Goal: Use online tool/utility: Utilize a website feature to perform a specific function

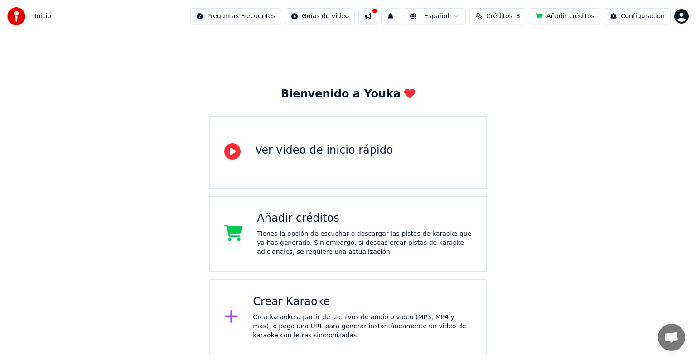
click at [294, 316] on div "Crea karaoke a partir de archivos de audio o video (MP3, MP4 y más), o pega una…" at bounding box center [362, 326] width 219 height 27
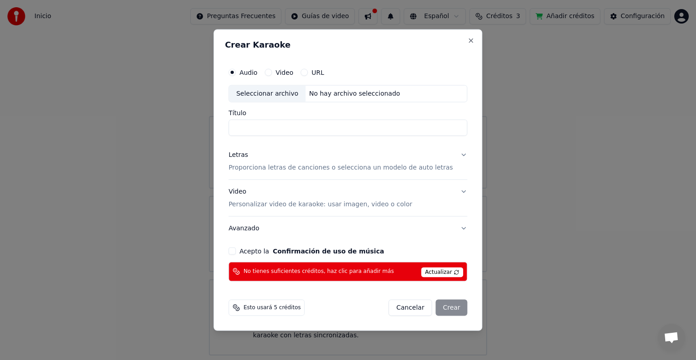
click at [267, 128] on input "Título" at bounding box center [347, 128] width 239 height 16
type input "****"
click at [293, 69] on label "Video" at bounding box center [284, 72] width 18 height 6
click at [272, 69] on button "Video" at bounding box center [268, 72] width 7 height 7
click at [324, 73] on label "URL" at bounding box center [317, 72] width 13 height 6
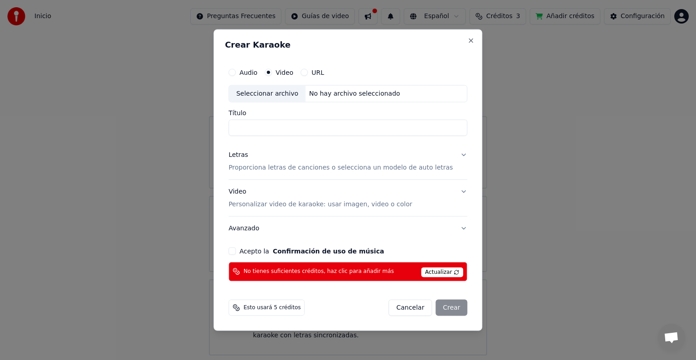
click at [308, 73] on button "URL" at bounding box center [303, 72] width 7 height 7
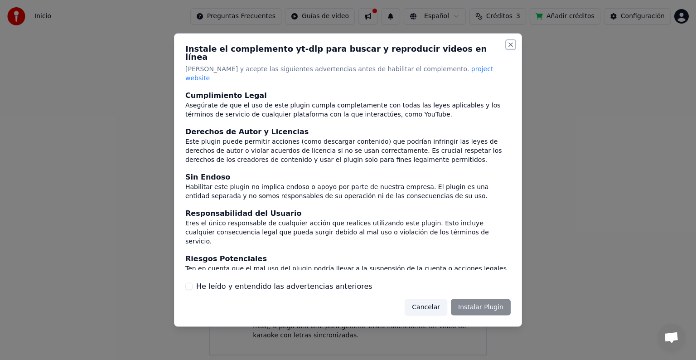
click at [510, 48] on button "Close" at bounding box center [510, 44] width 7 height 7
